Goal: Transaction & Acquisition: Purchase product/service

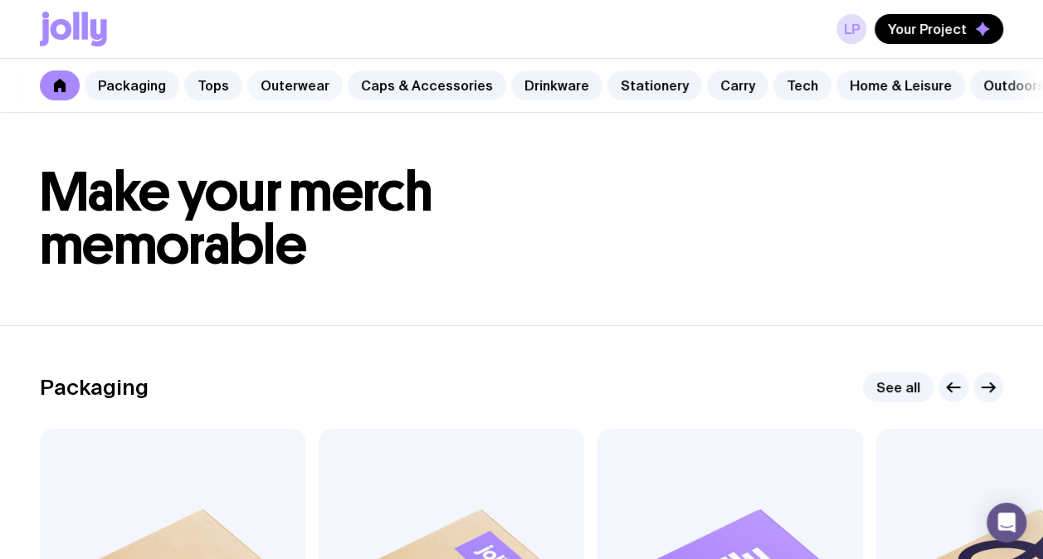
click at [295, 86] on link "Outerwear" at bounding box center [294, 86] width 95 height 30
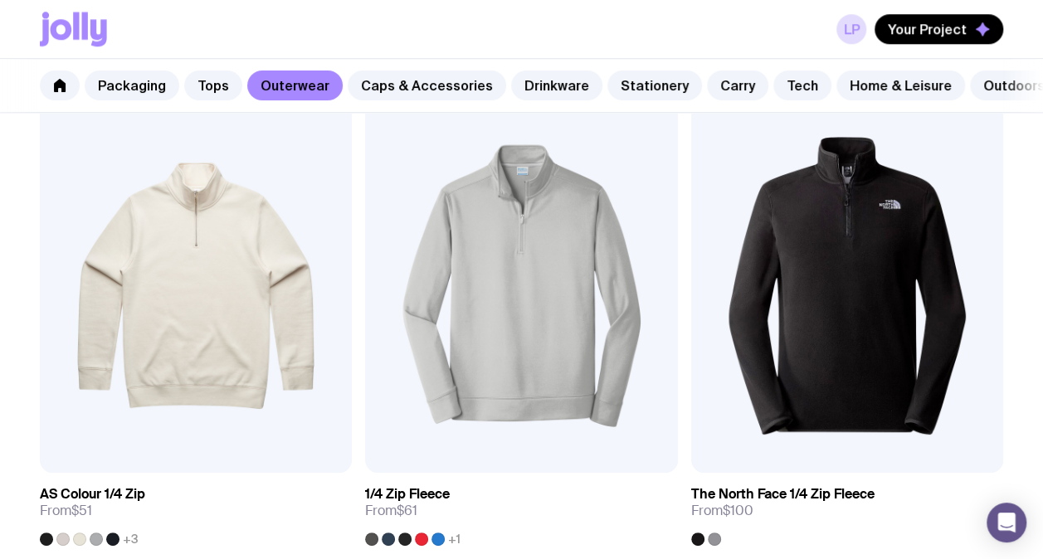
scroll to position [836, 0]
click at [251, 349] on img at bounding box center [196, 285] width 312 height 375
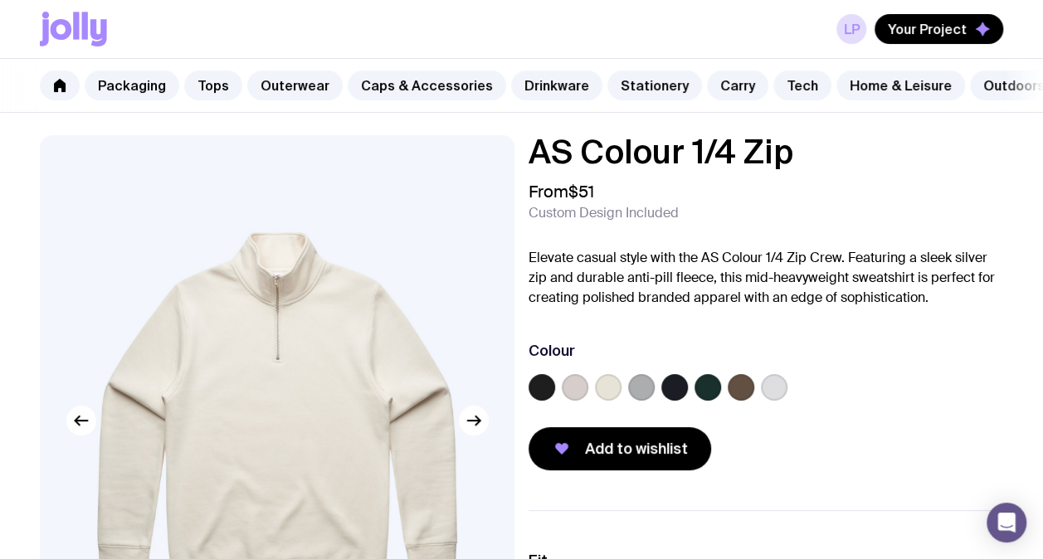
scroll to position [6, 0]
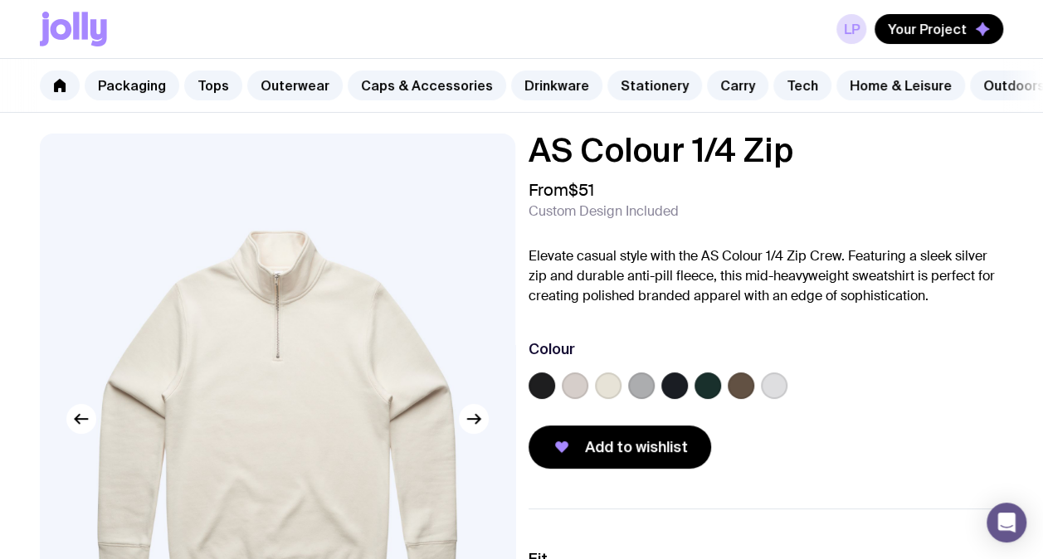
click at [680, 393] on label at bounding box center [674, 386] width 27 height 27
click at [0, 0] on input "radio" at bounding box center [0, 0] width 0 height 0
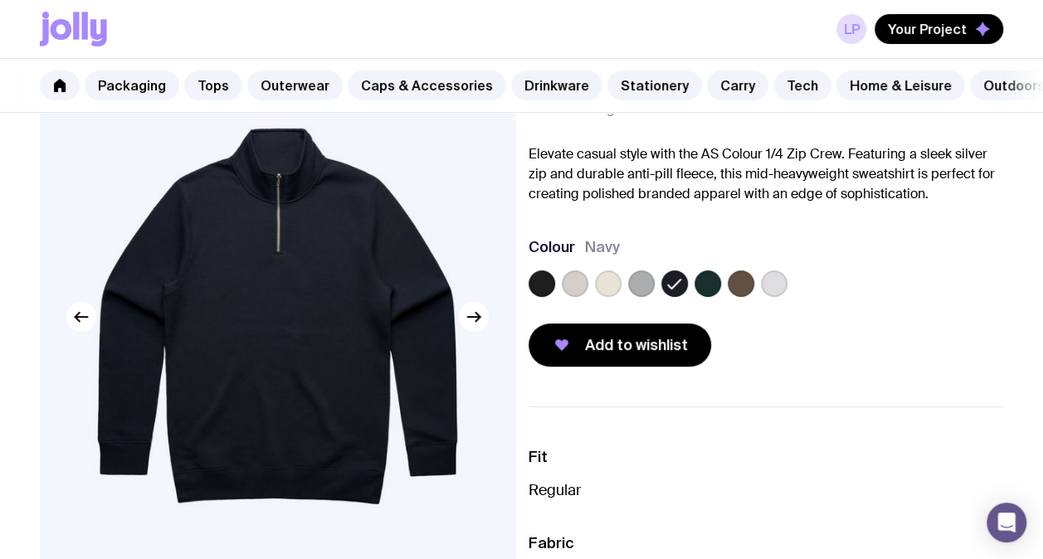
scroll to position [109, 0]
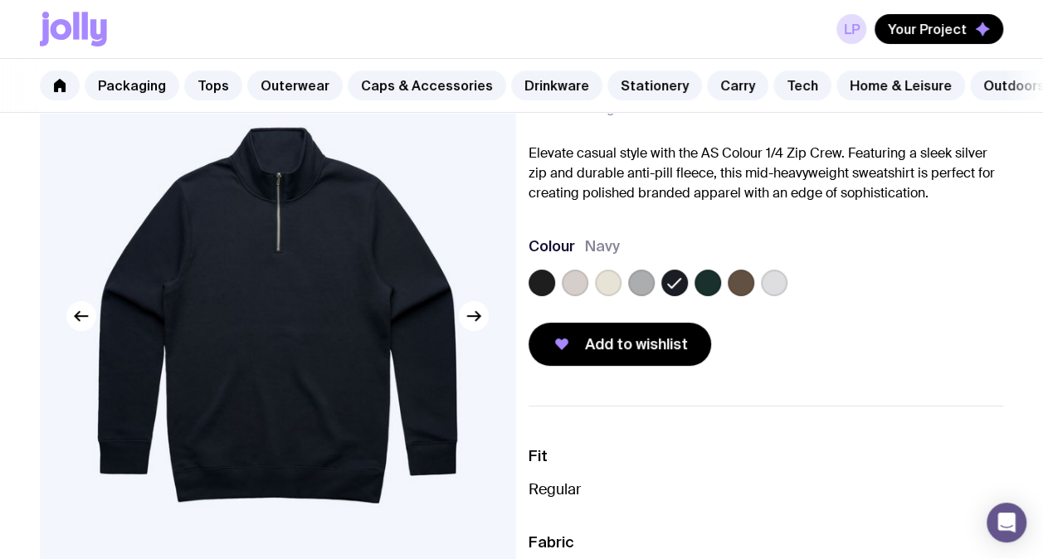
click at [539, 296] on label at bounding box center [542, 283] width 27 height 27
click at [0, 0] on input "radio" at bounding box center [0, 0] width 0 height 0
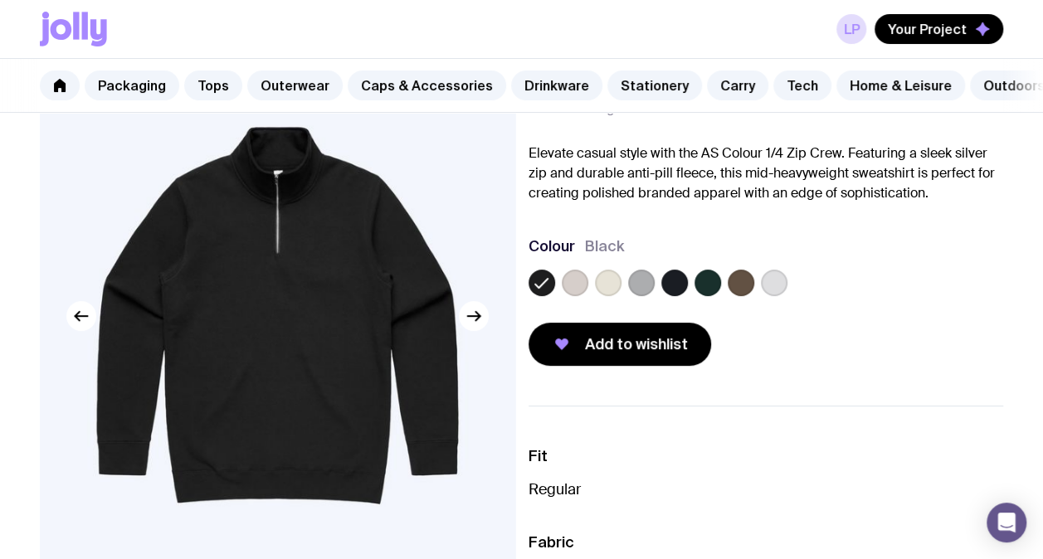
click at [682, 296] on label at bounding box center [674, 283] width 27 height 27
click at [0, 0] on input "radio" at bounding box center [0, 0] width 0 height 0
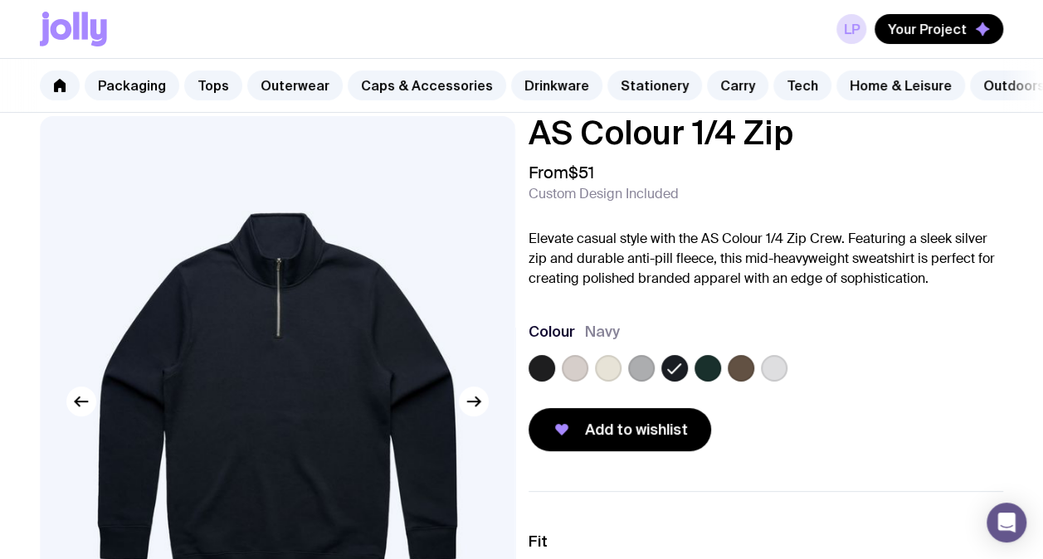
scroll to position [0, 0]
